Goal: Transaction & Acquisition: Purchase product/service

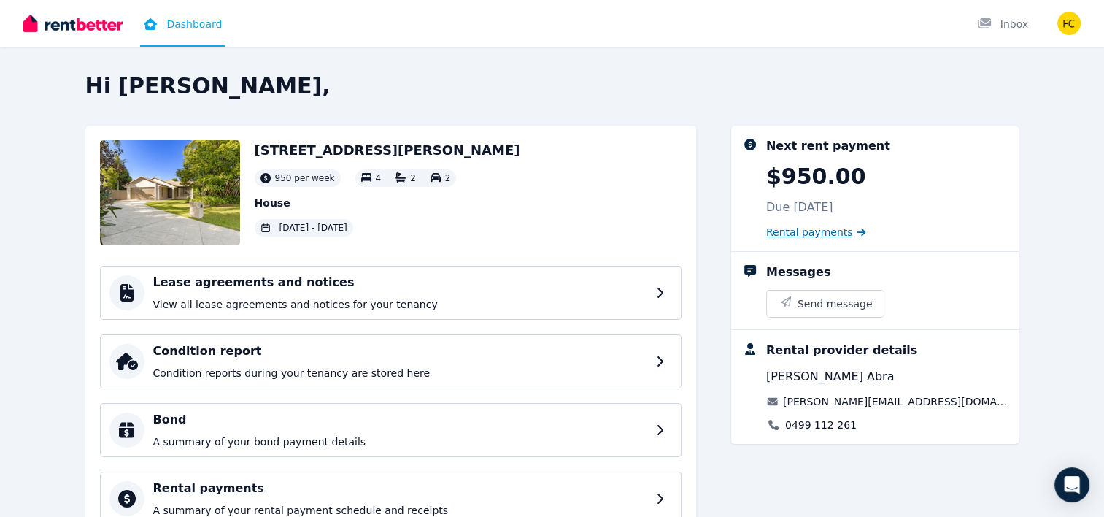
click at [817, 233] on span "Rental payments" at bounding box center [809, 232] width 87 height 15
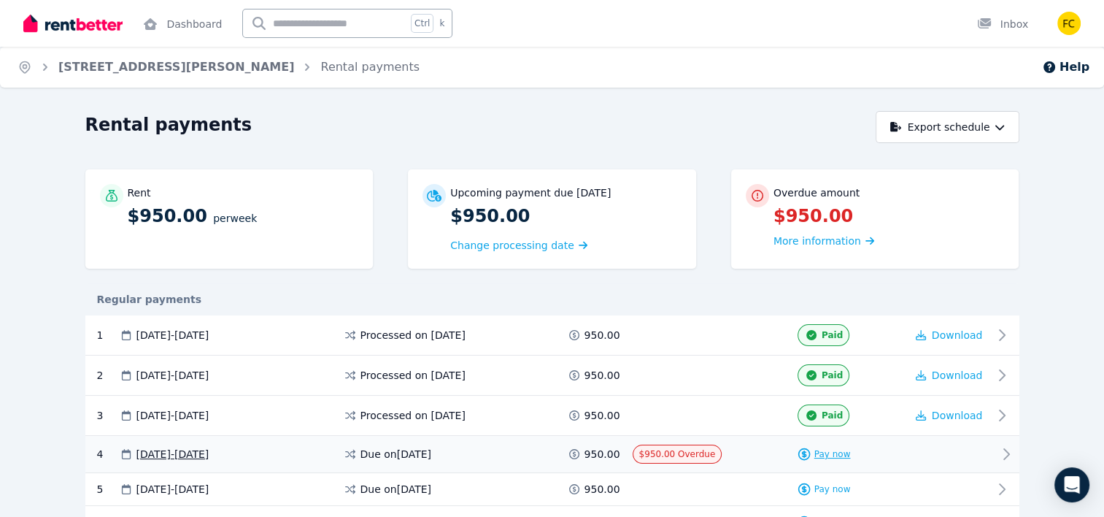
click at [836, 449] on span "Pay now" at bounding box center [832, 454] width 36 height 12
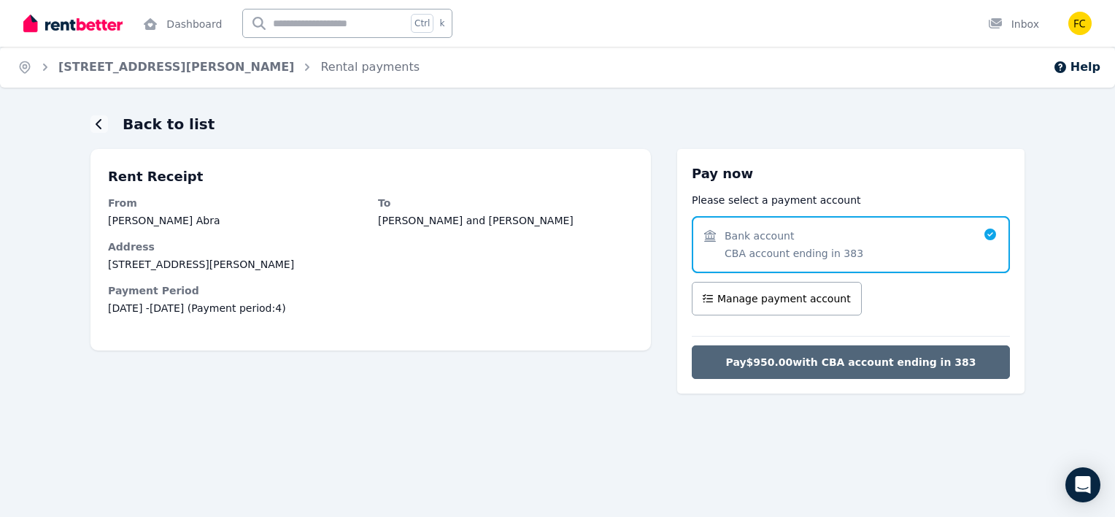
click at [832, 358] on span "Pay $950.00 with CBA account ending in 383" at bounding box center [851, 362] width 250 height 15
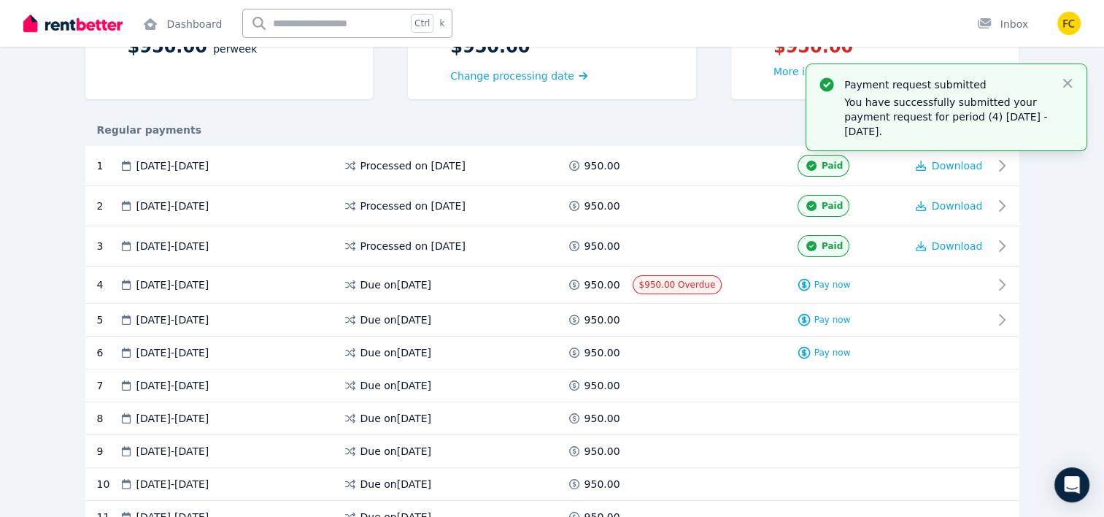
scroll to position [177, 0]
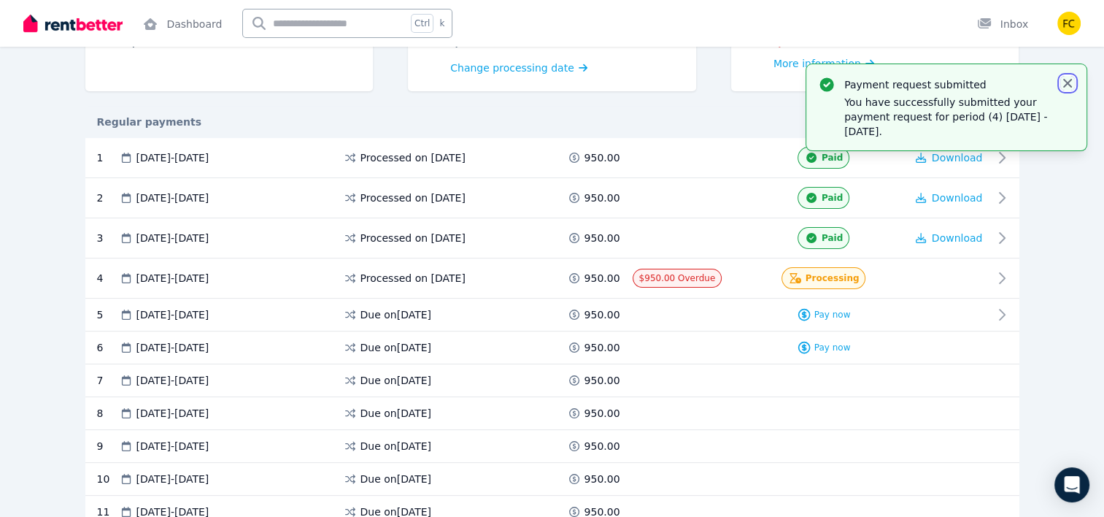
click at [1065, 82] on icon "button" at bounding box center [1067, 83] width 15 height 15
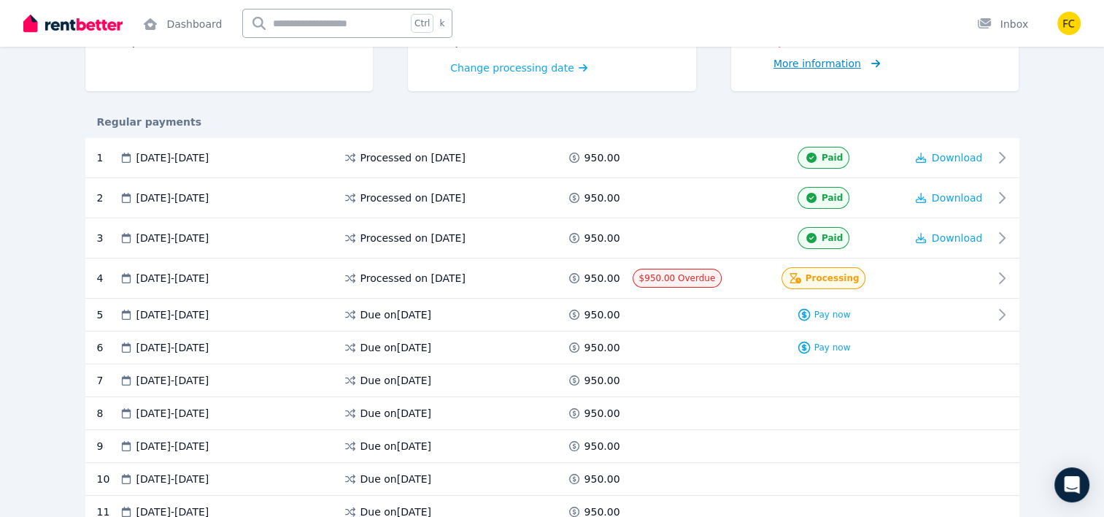
click at [827, 62] on span "More information" at bounding box center [817, 64] width 88 height 12
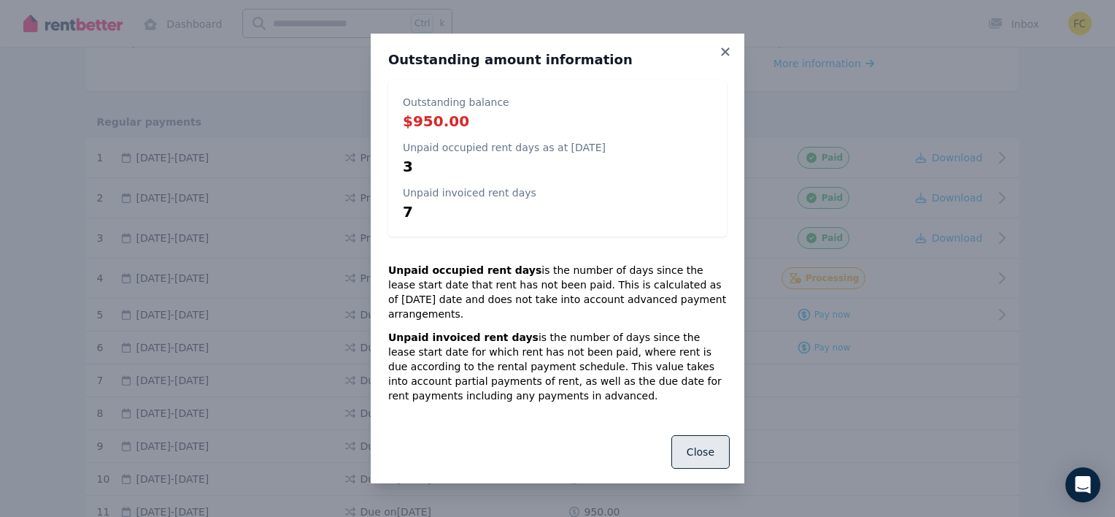
click at [697, 443] on button "Close" at bounding box center [700, 452] width 58 height 34
